Goal: Information Seeking & Learning: Learn about a topic

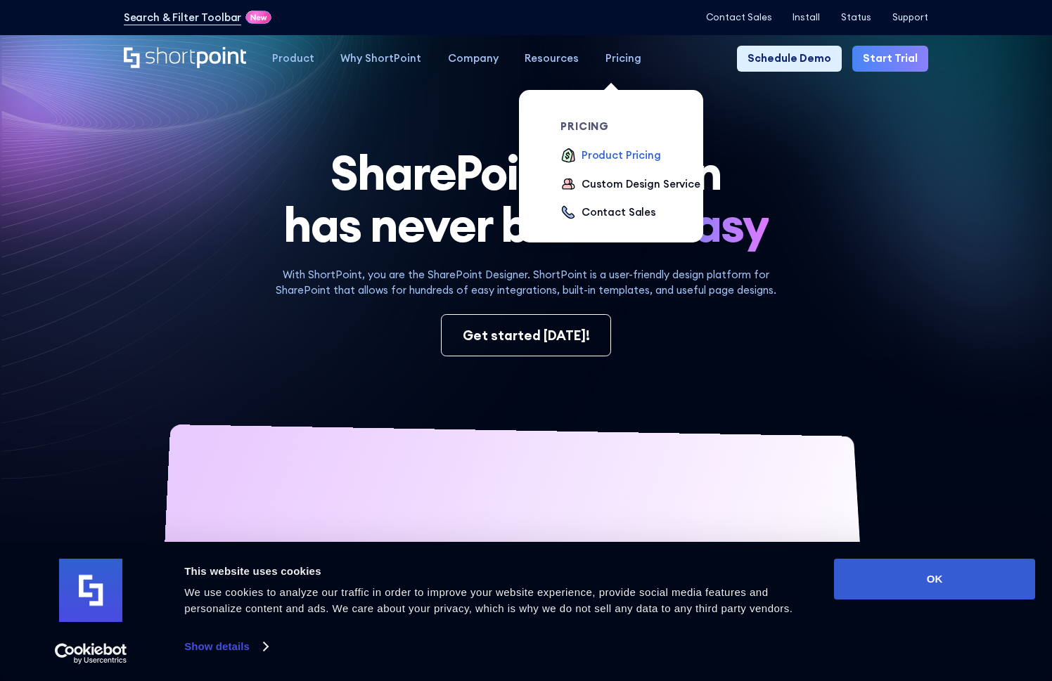
click at [600, 155] on div "Product Pricing" at bounding box center [620, 155] width 79 height 15
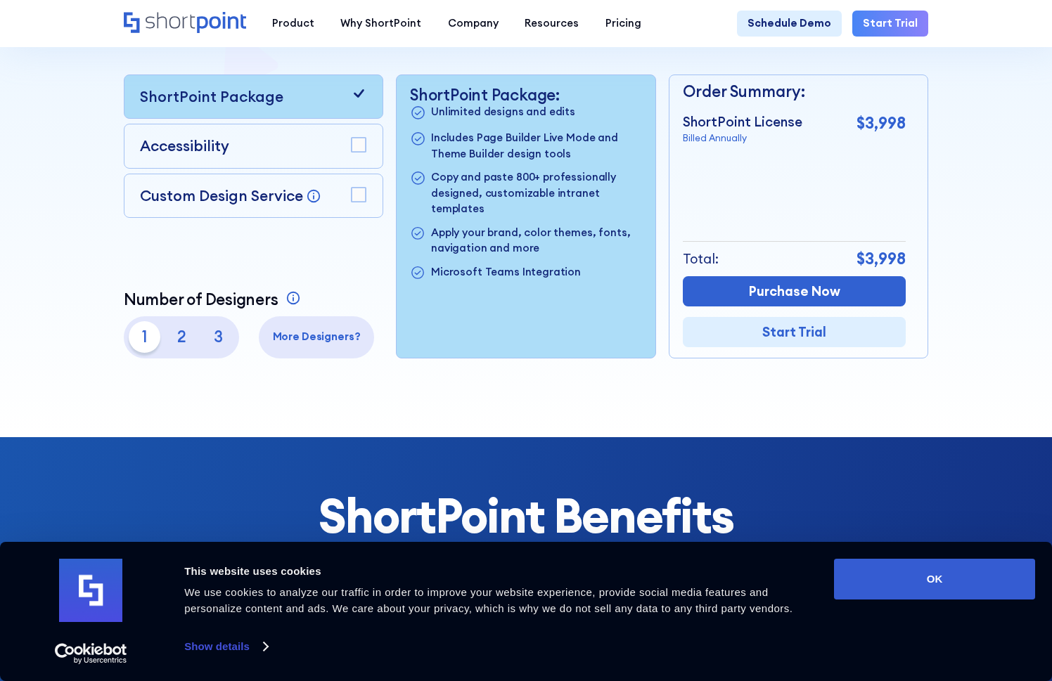
scroll to position [352, 0]
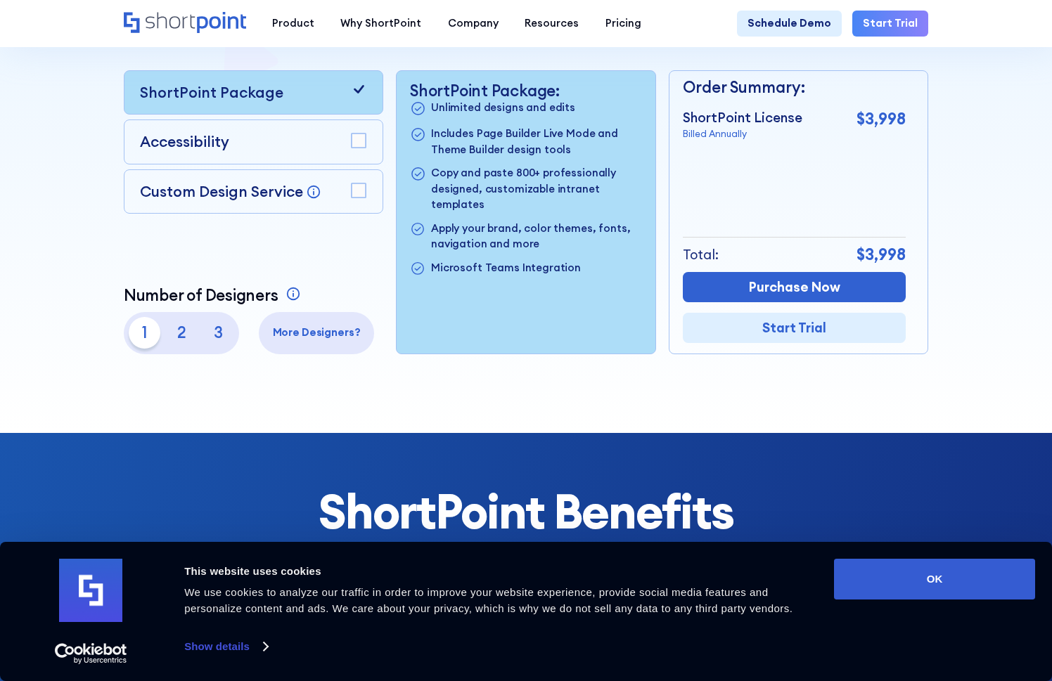
click at [215, 341] on p "3" at bounding box center [219, 333] width 32 height 32
click at [314, 340] on p "More Designers?" at bounding box center [316, 332] width 105 height 15
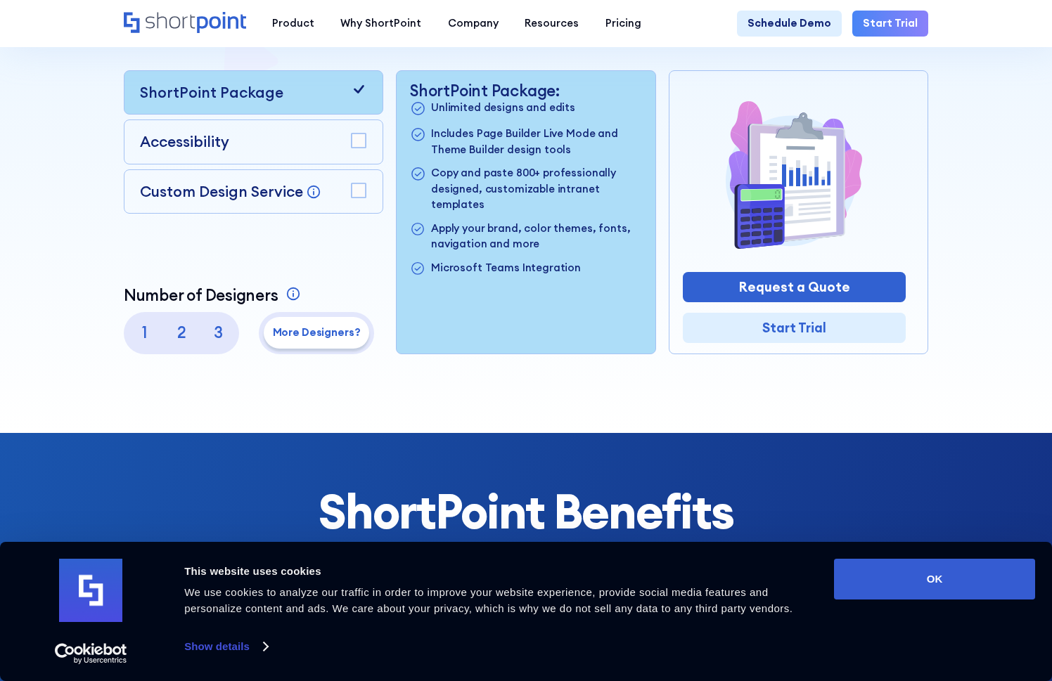
click at [141, 342] on p "1" at bounding box center [145, 333] width 32 height 32
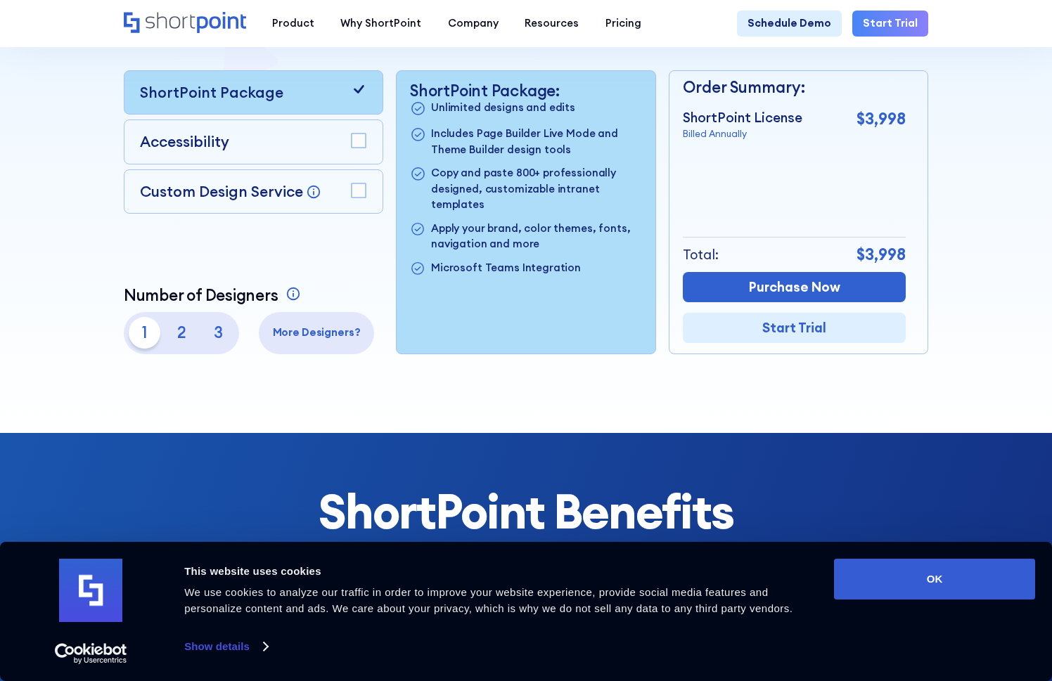
click at [226, 342] on p "3" at bounding box center [219, 333] width 32 height 32
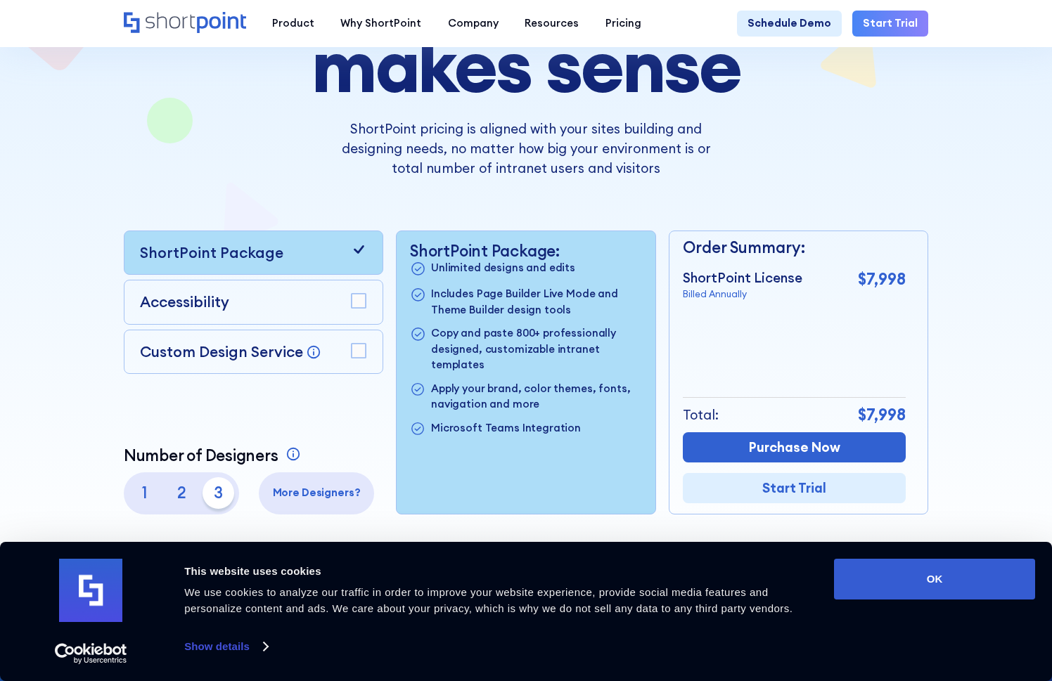
scroll to position [70, 0]
